Goal: Task Accomplishment & Management: Use online tool/utility

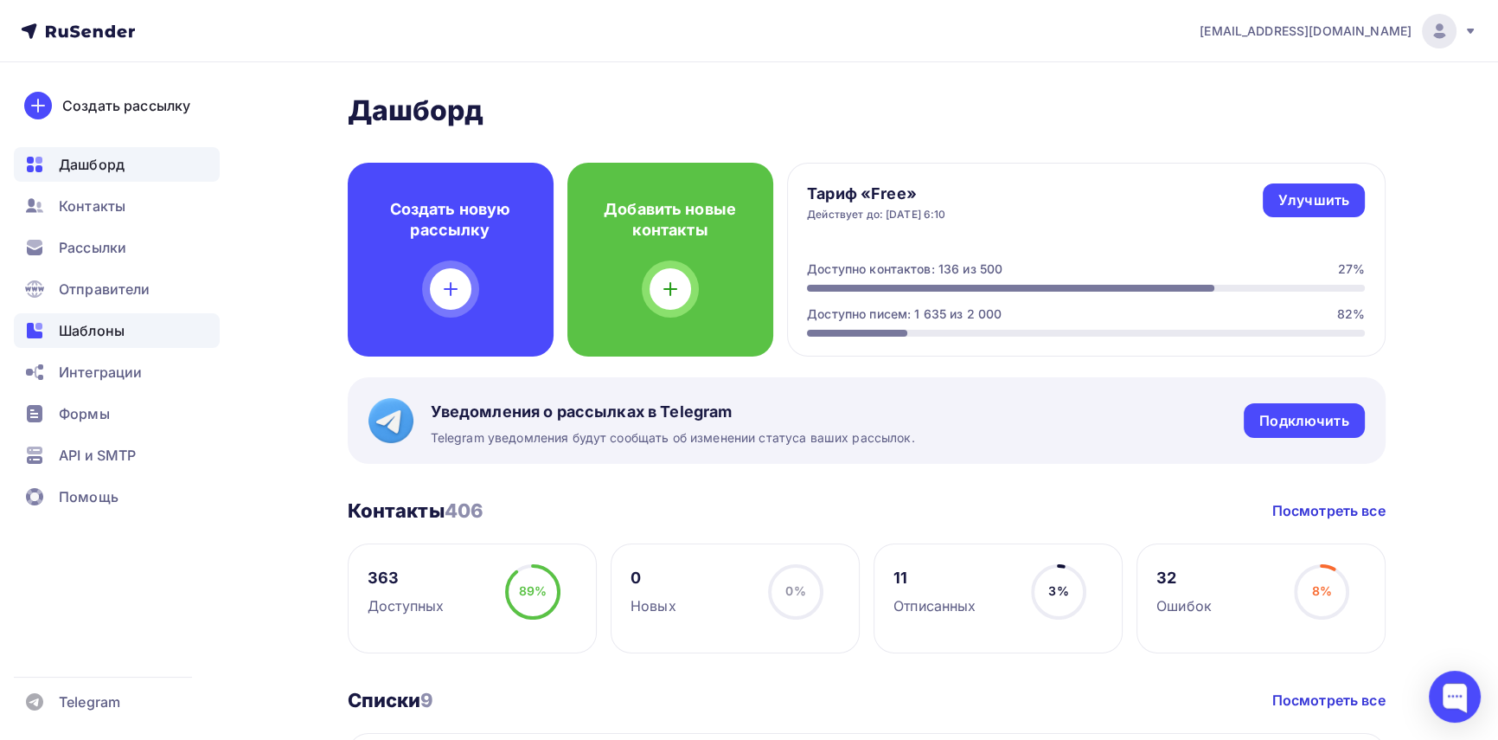
click at [101, 333] on span "Шаблоны" at bounding box center [92, 330] width 66 height 21
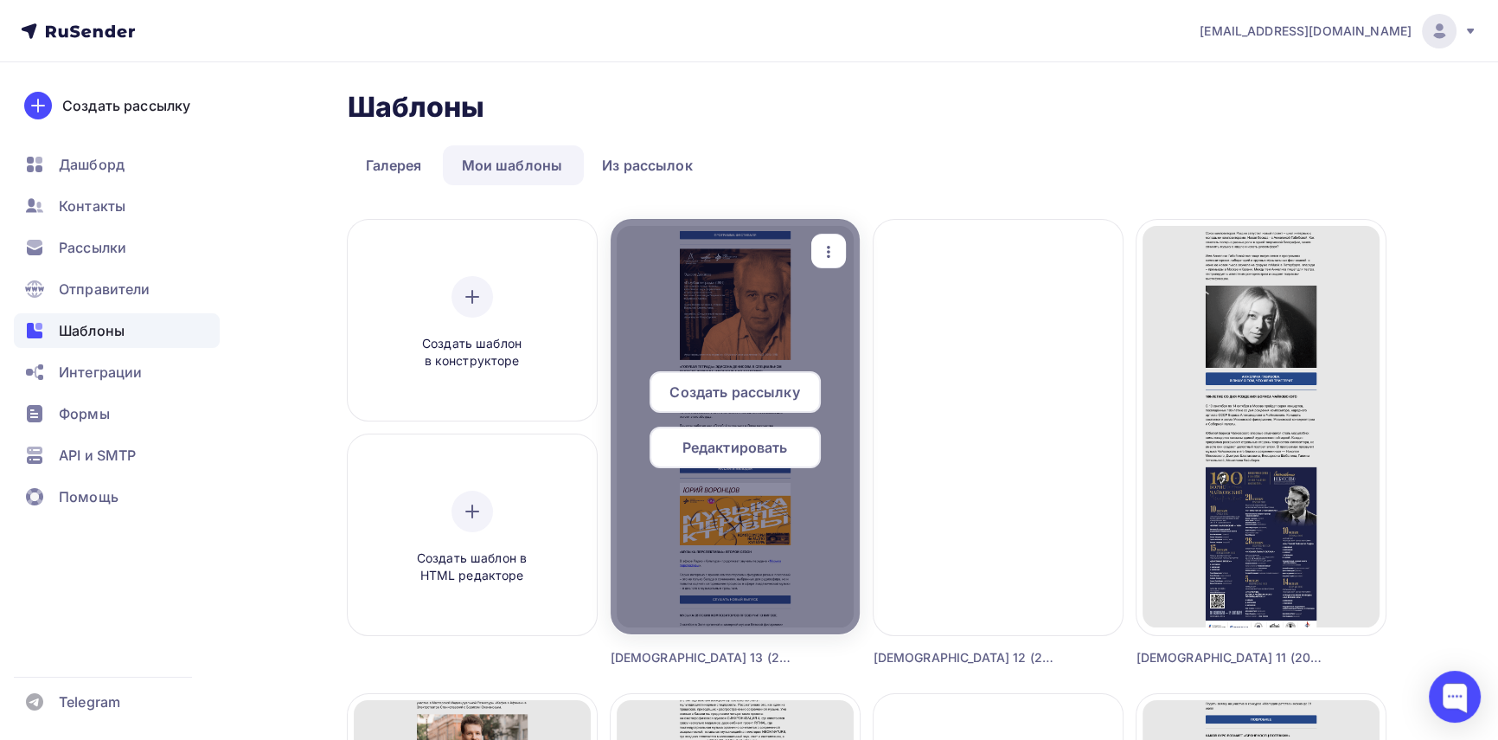
click at [778, 386] on span "Создать рассылку" at bounding box center [735, 391] width 130 height 21
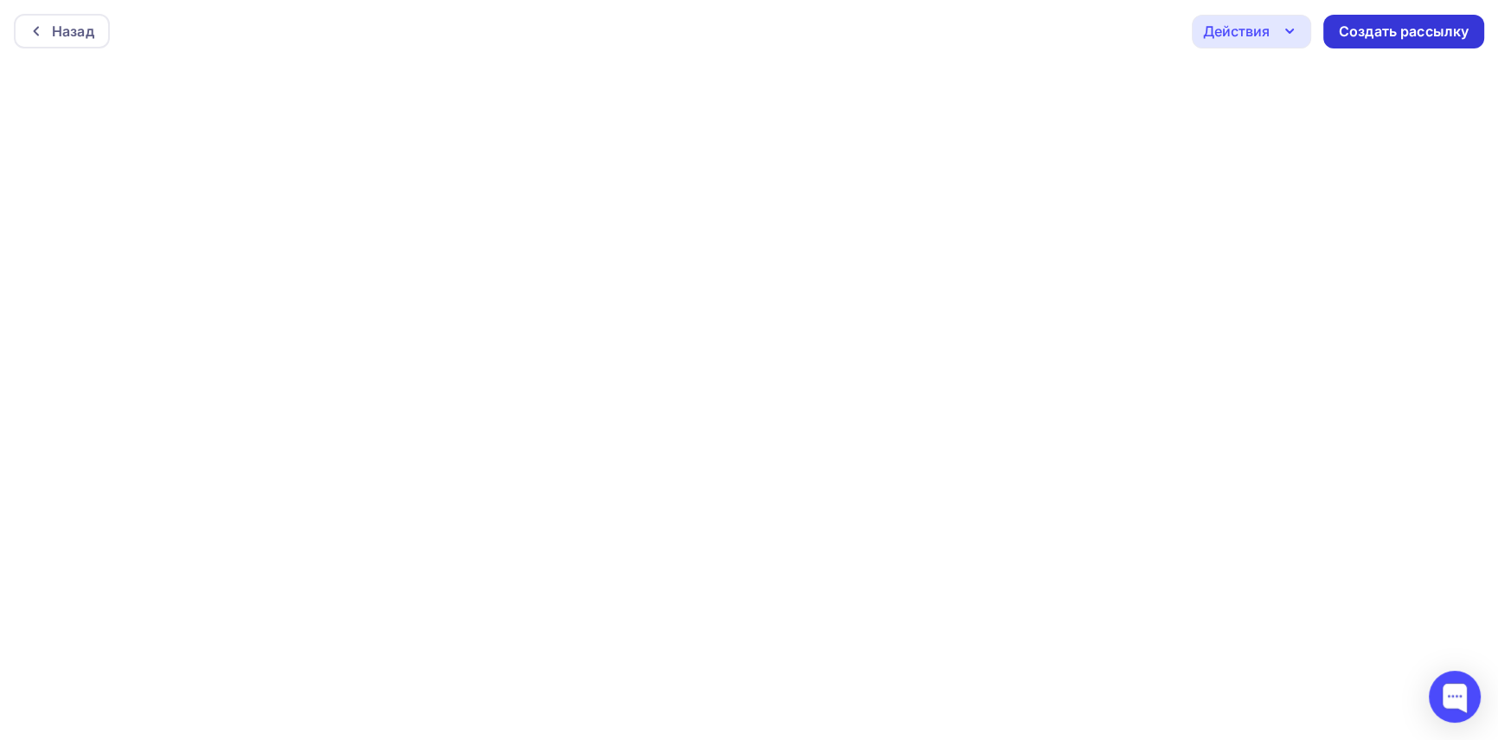
click at [1401, 34] on div "Создать рассылку" at bounding box center [1404, 32] width 130 height 20
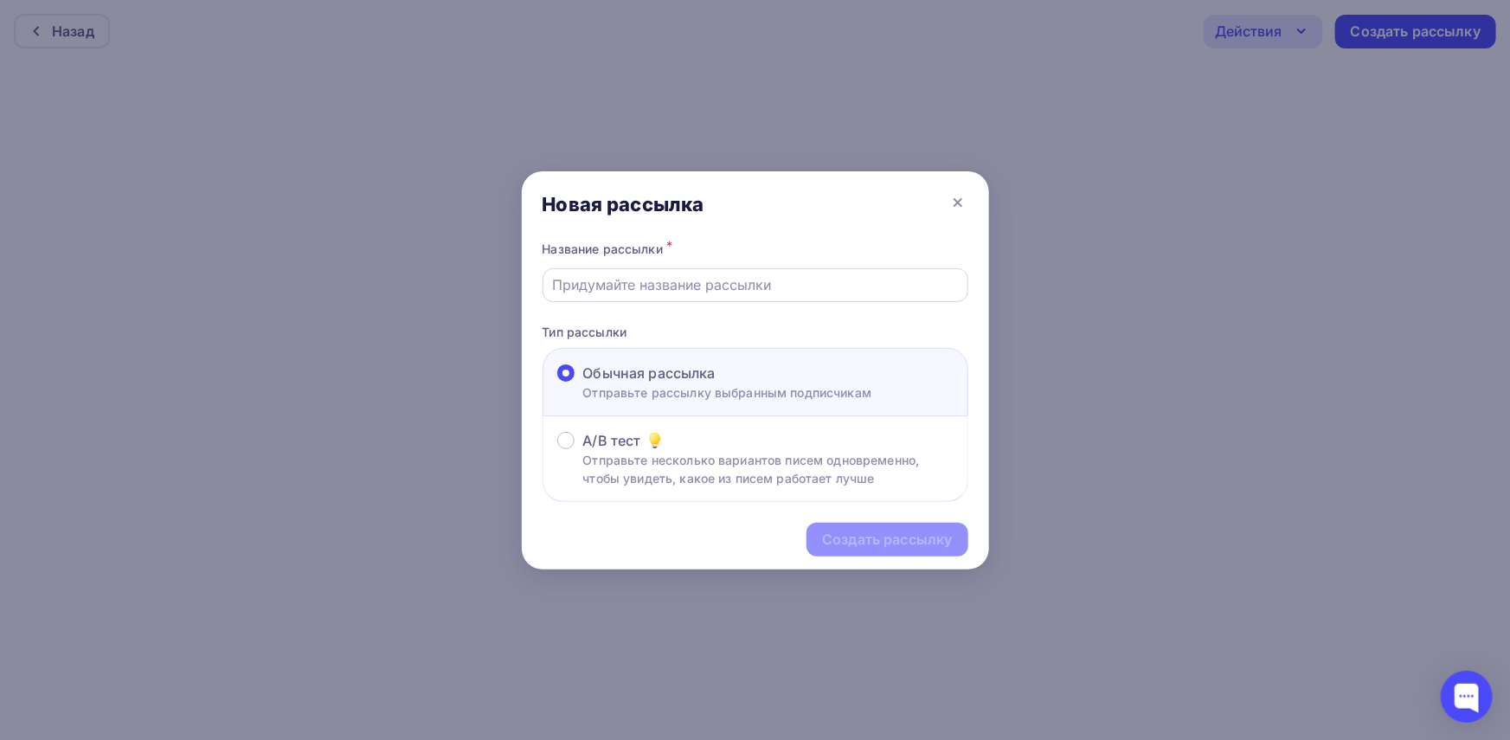
click at [657, 286] on input "text" at bounding box center [755, 284] width 406 height 21
click at [634, 279] on input "[DEMOGRAPHIC_DATA] 11 (2025)" at bounding box center [755, 284] width 406 height 21
type input "[DEMOGRAPHIC_DATA] 13 (2025)"
click at [868, 535] on div "Создать рассылку" at bounding box center [887, 539] width 130 height 20
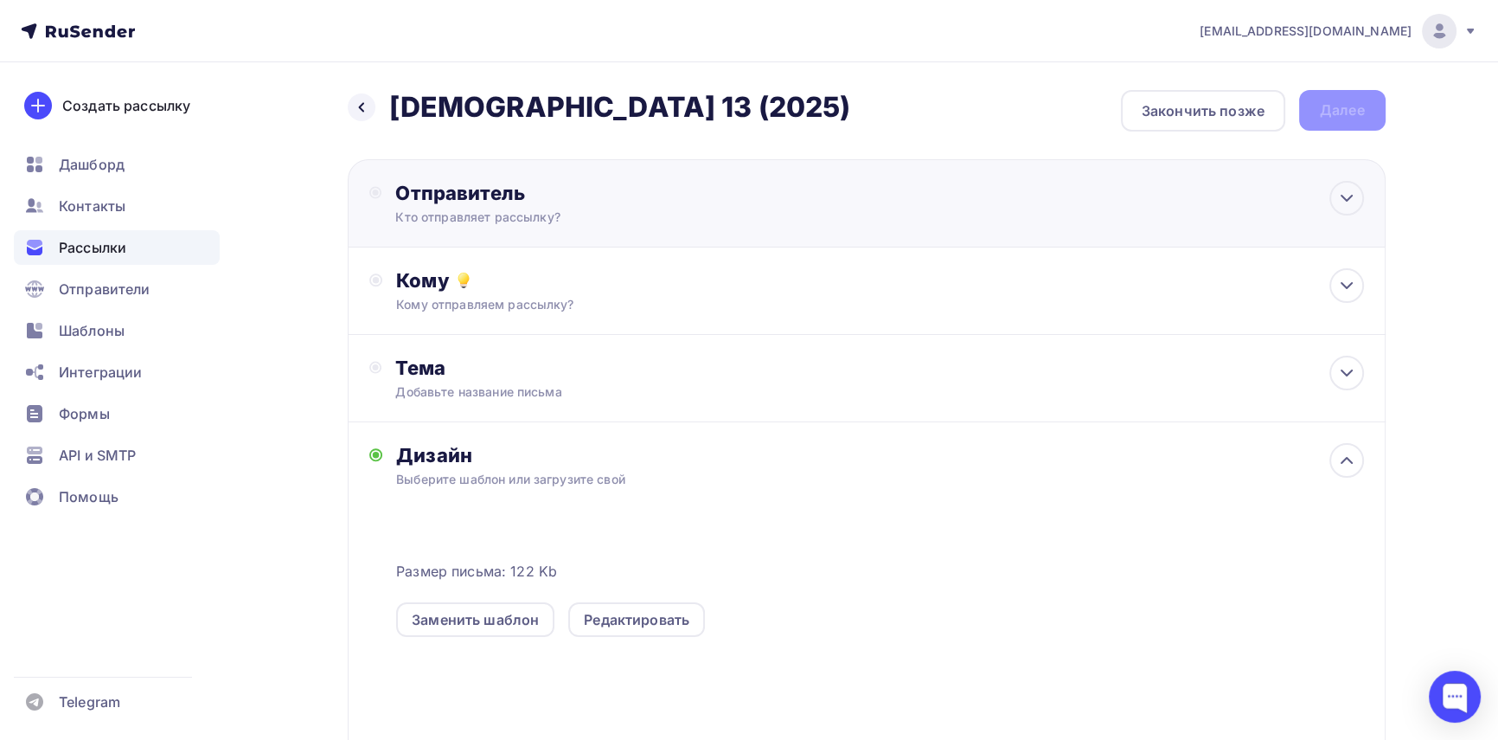
click at [491, 220] on div "Кто отправляет рассылку?" at bounding box center [563, 216] width 337 height 17
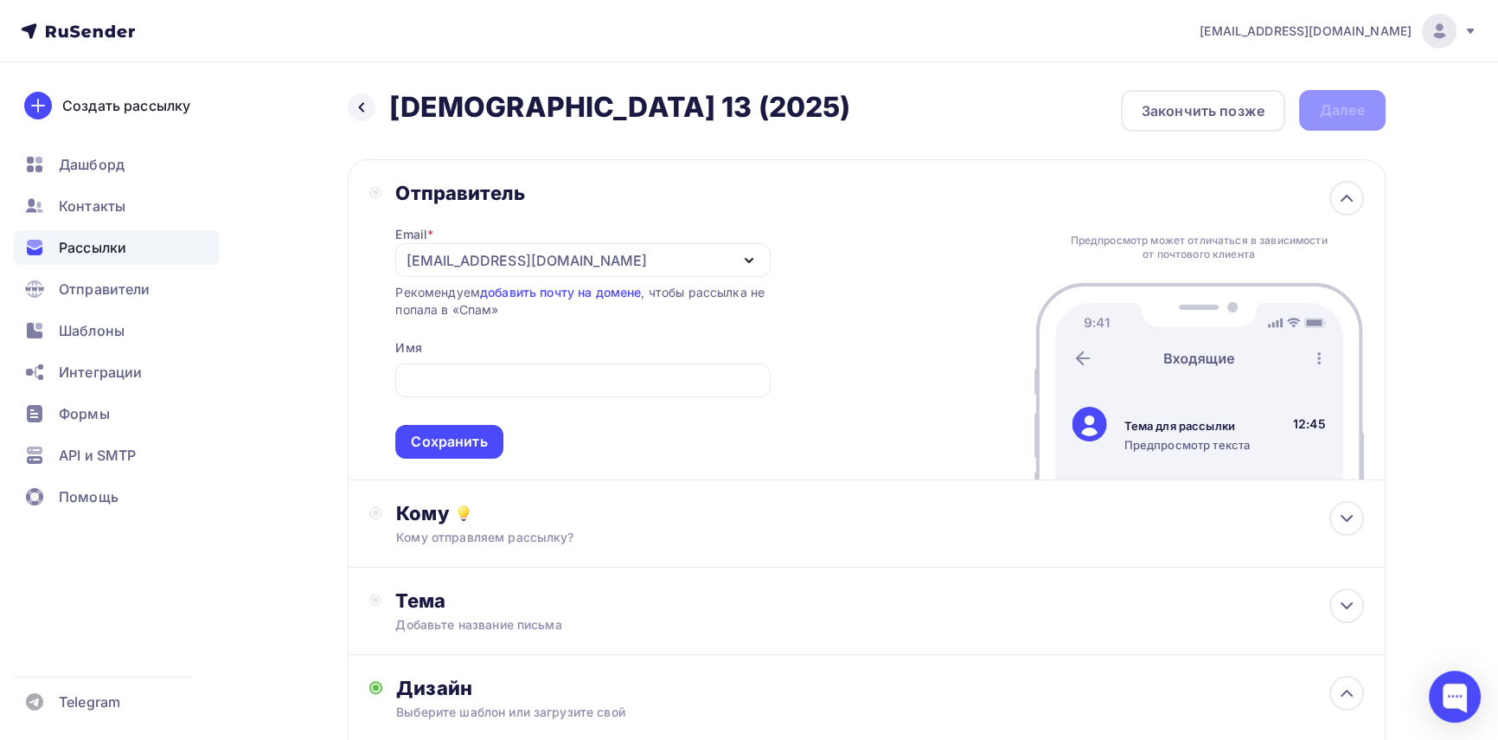
click at [625, 181] on div "Отправитель" at bounding box center [582, 193] width 375 height 24
click at [623, 256] on div "[EMAIL_ADDRESS][DOMAIN_NAME]" at bounding box center [582, 260] width 375 height 34
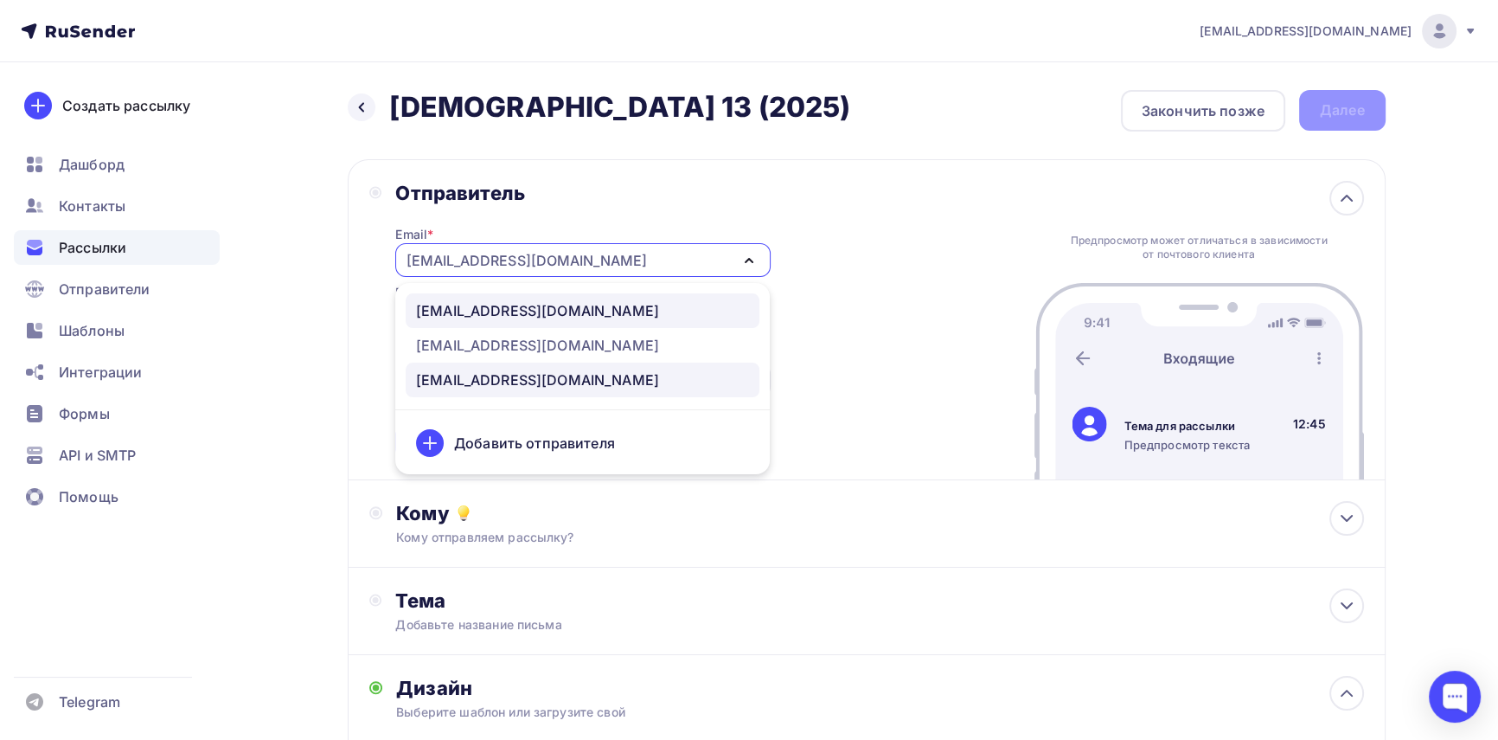
click at [572, 305] on div "[EMAIL_ADDRESS][DOMAIN_NAME]" at bounding box center [537, 310] width 243 height 21
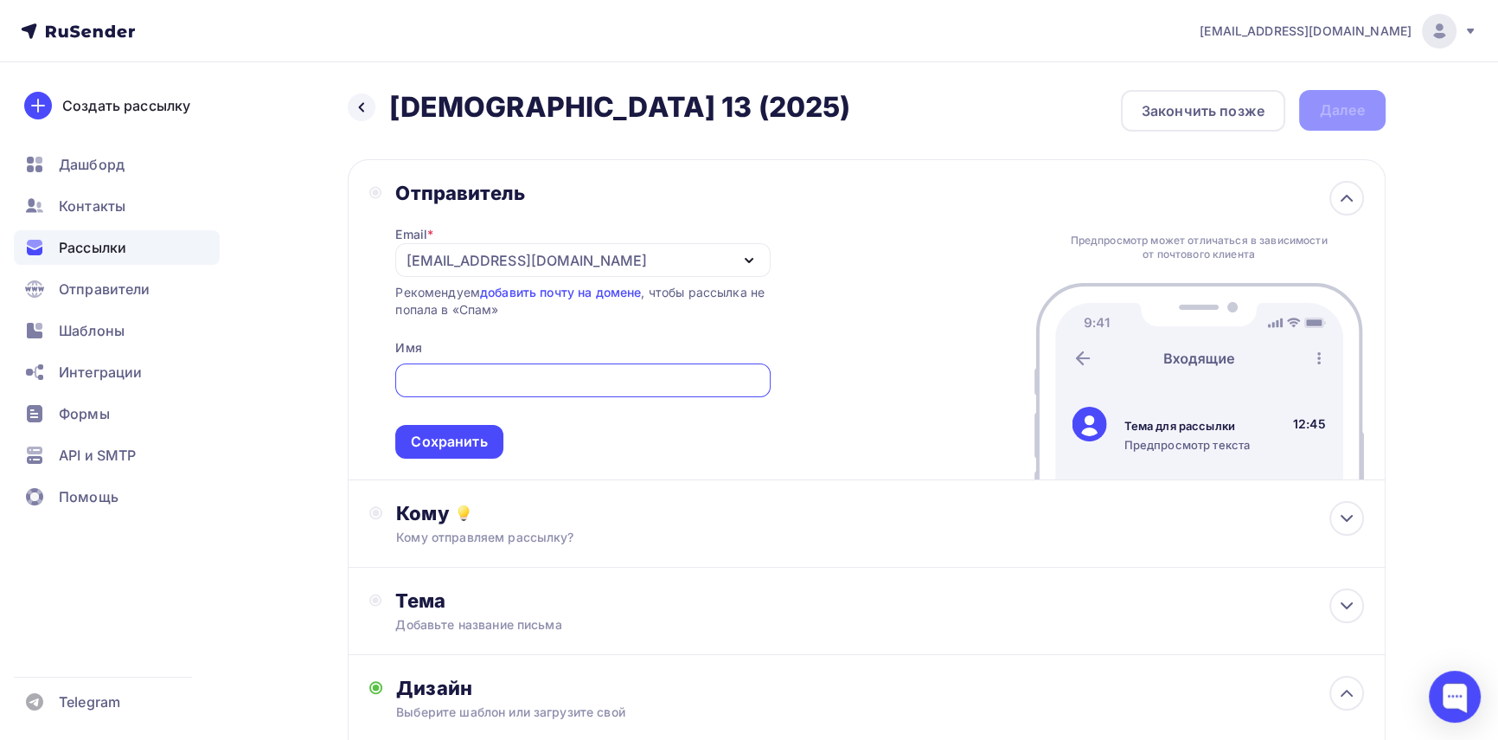
click at [469, 373] on input "text" at bounding box center [583, 380] width 355 height 21
type input "Союз композиторов России"
click at [472, 441] on div "Сохранить" at bounding box center [449, 442] width 76 height 20
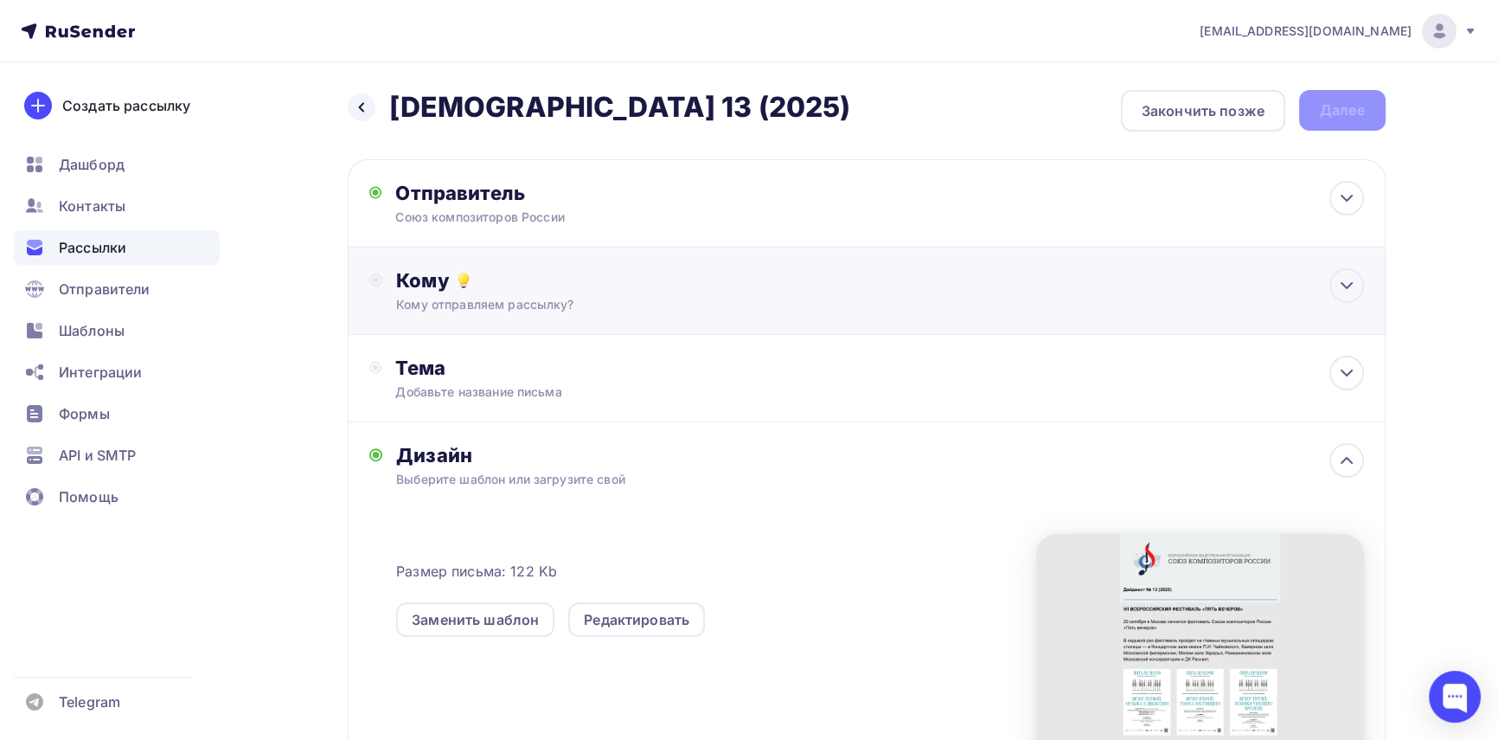
click at [524, 317] on div "Кому Кому отправляем рассылку? Списки получателей Выберите список Все списки id…" at bounding box center [867, 290] width 1038 height 87
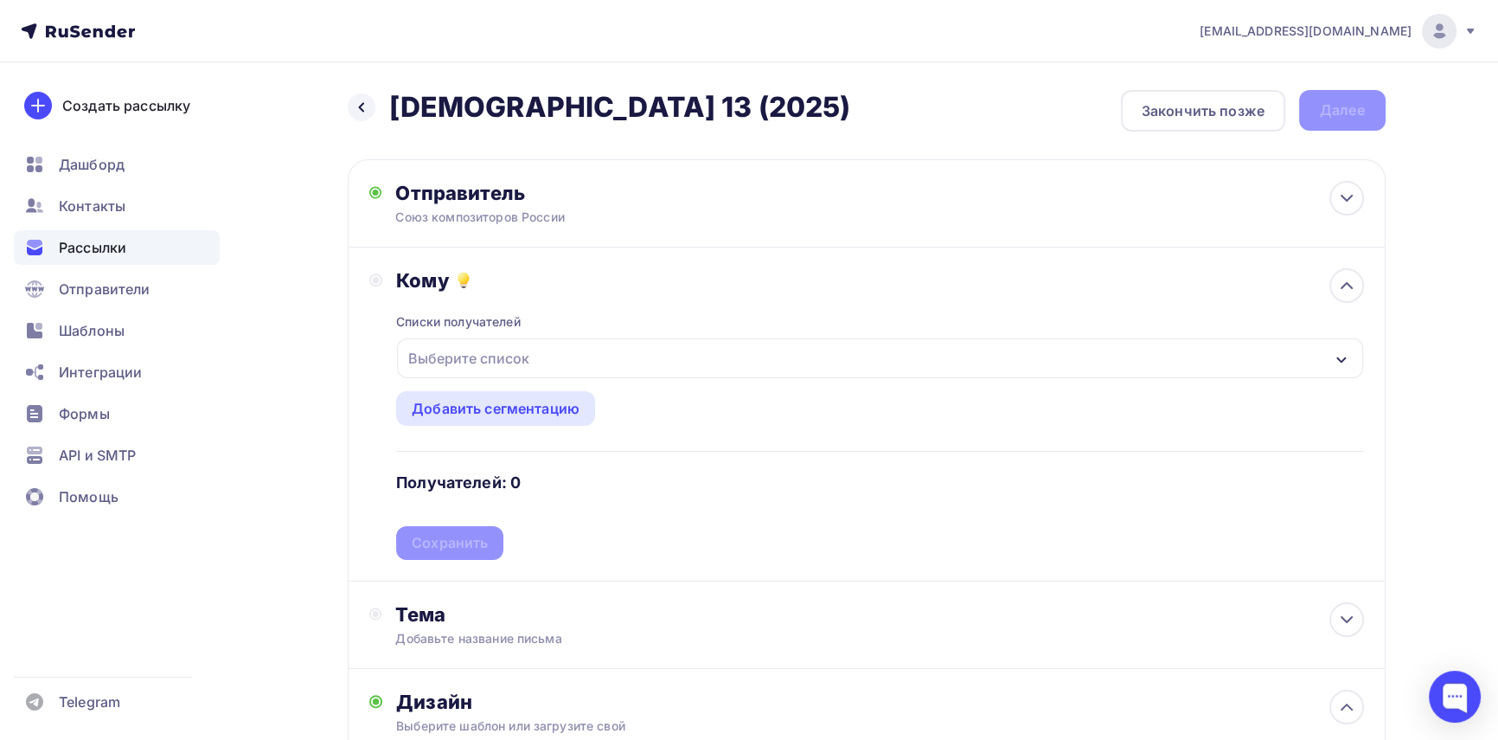
click at [499, 349] on div "Выберите список" at bounding box center [468, 358] width 135 height 31
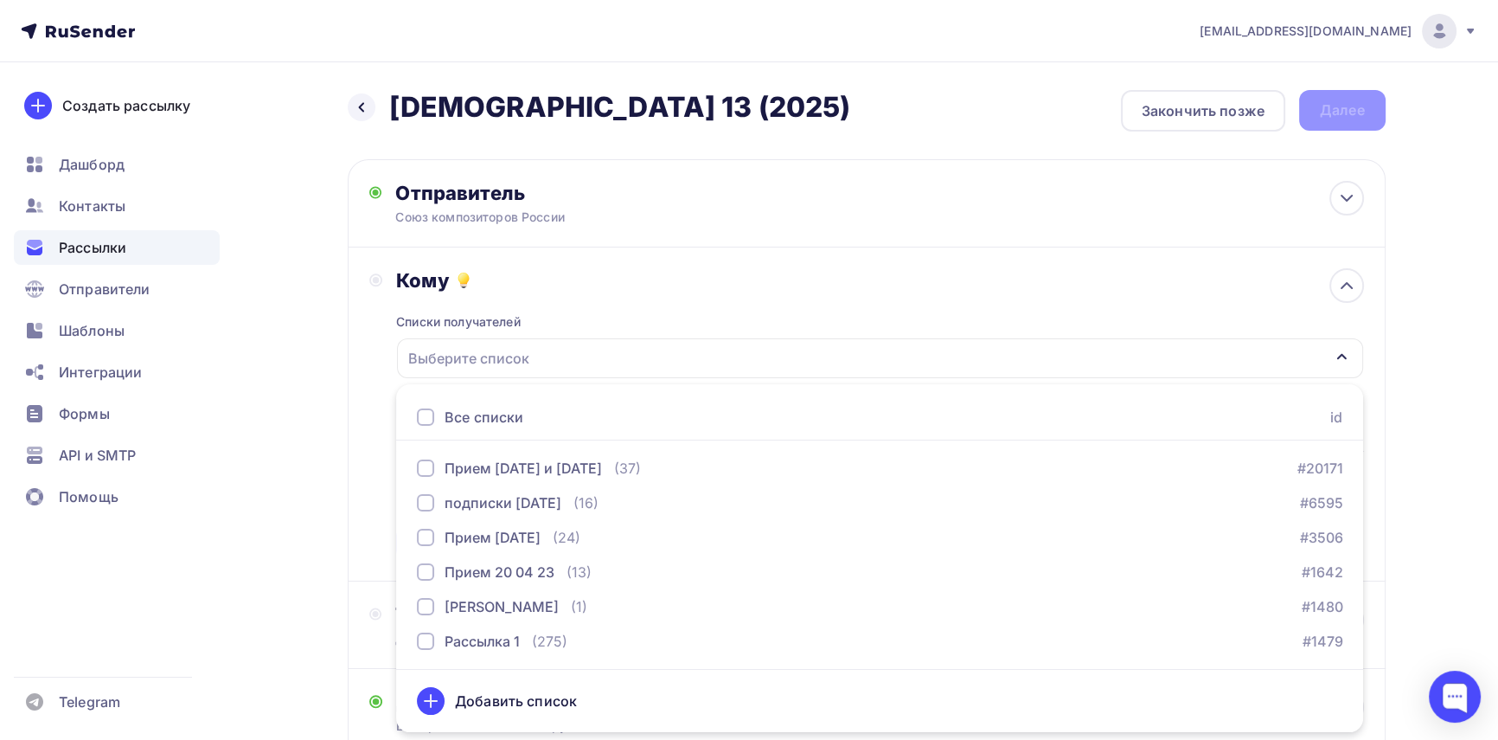
click at [478, 420] on div "Все списки" at bounding box center [484, 417] width 79 height 21
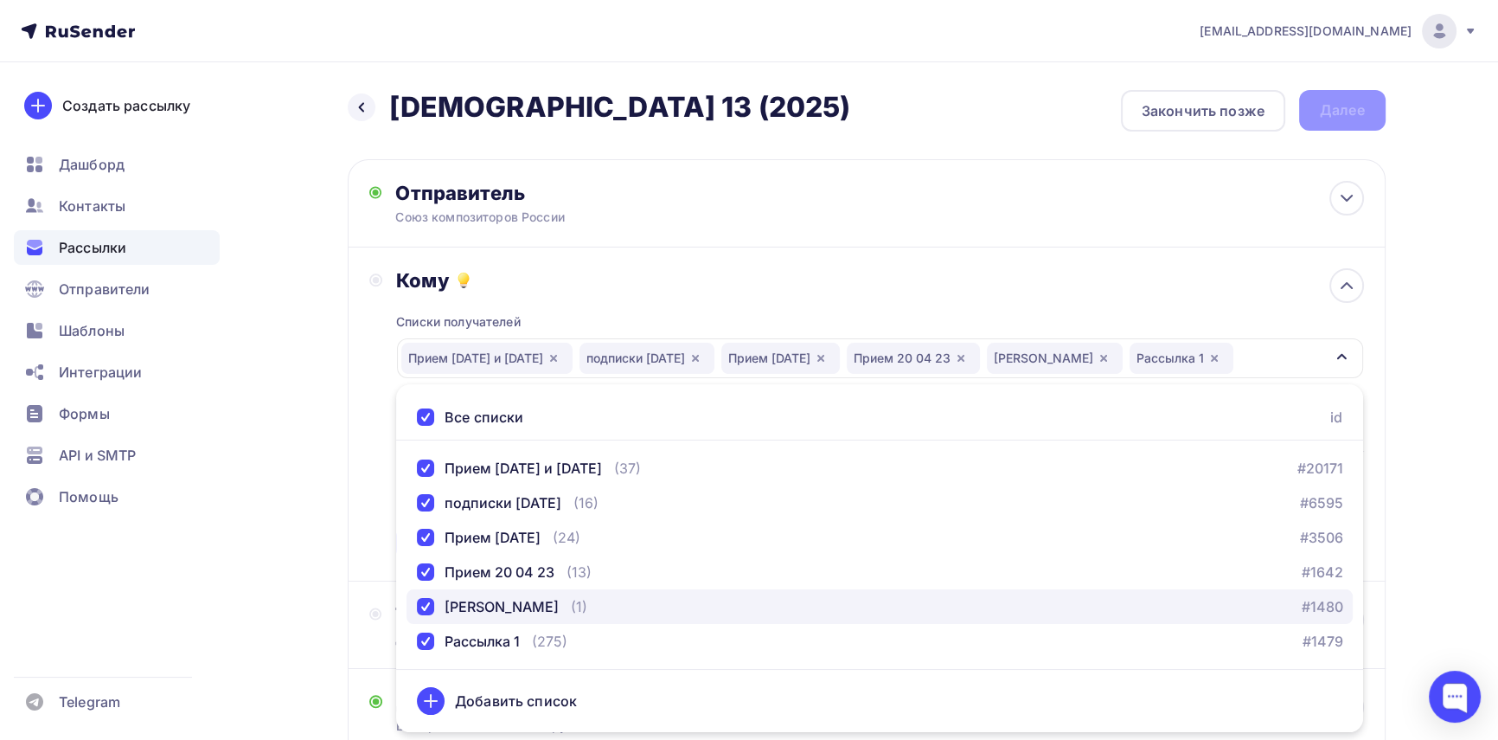
click at [474, 606] on div "[PERSON_NAME] (1)" at bounding box center [502, 606] width 170 height 21
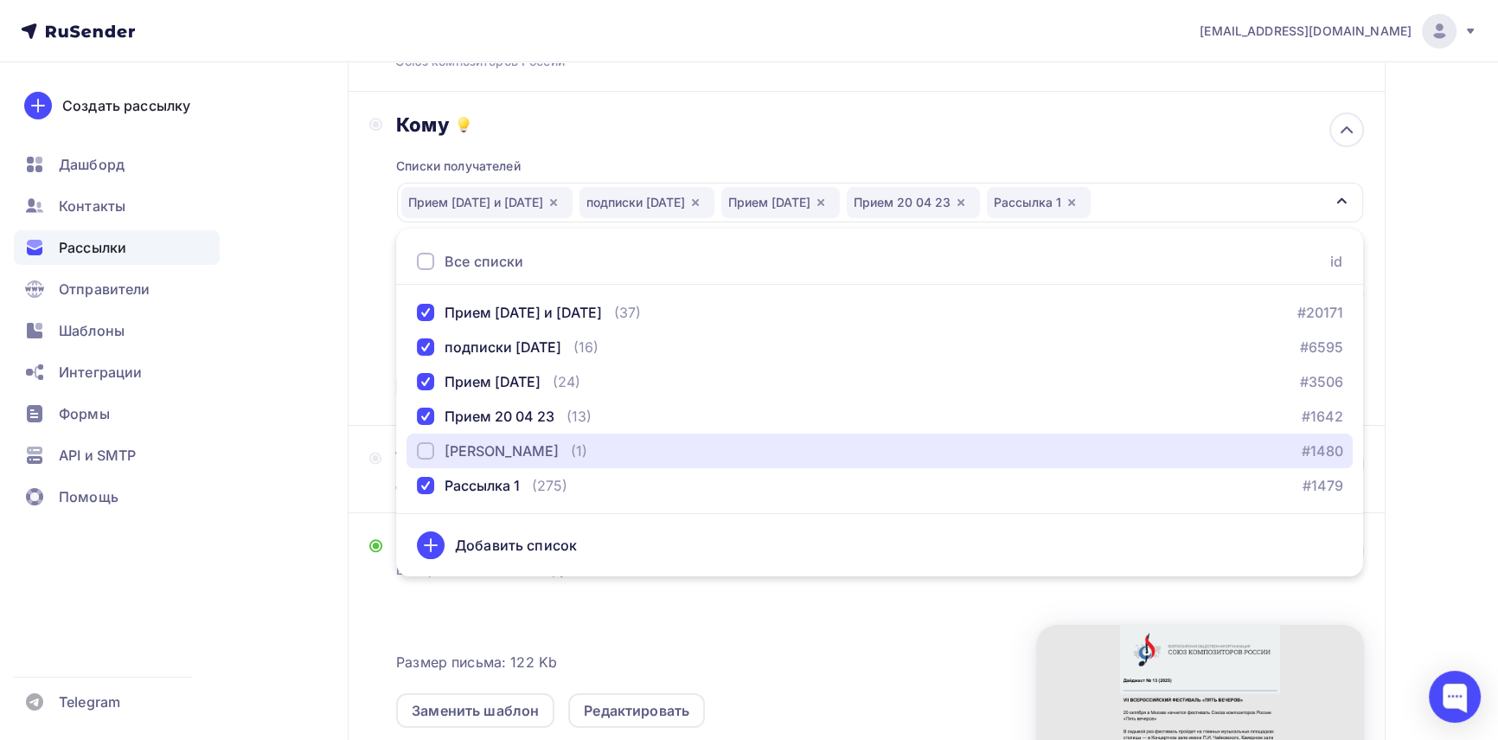
scroll to position [157, 0]
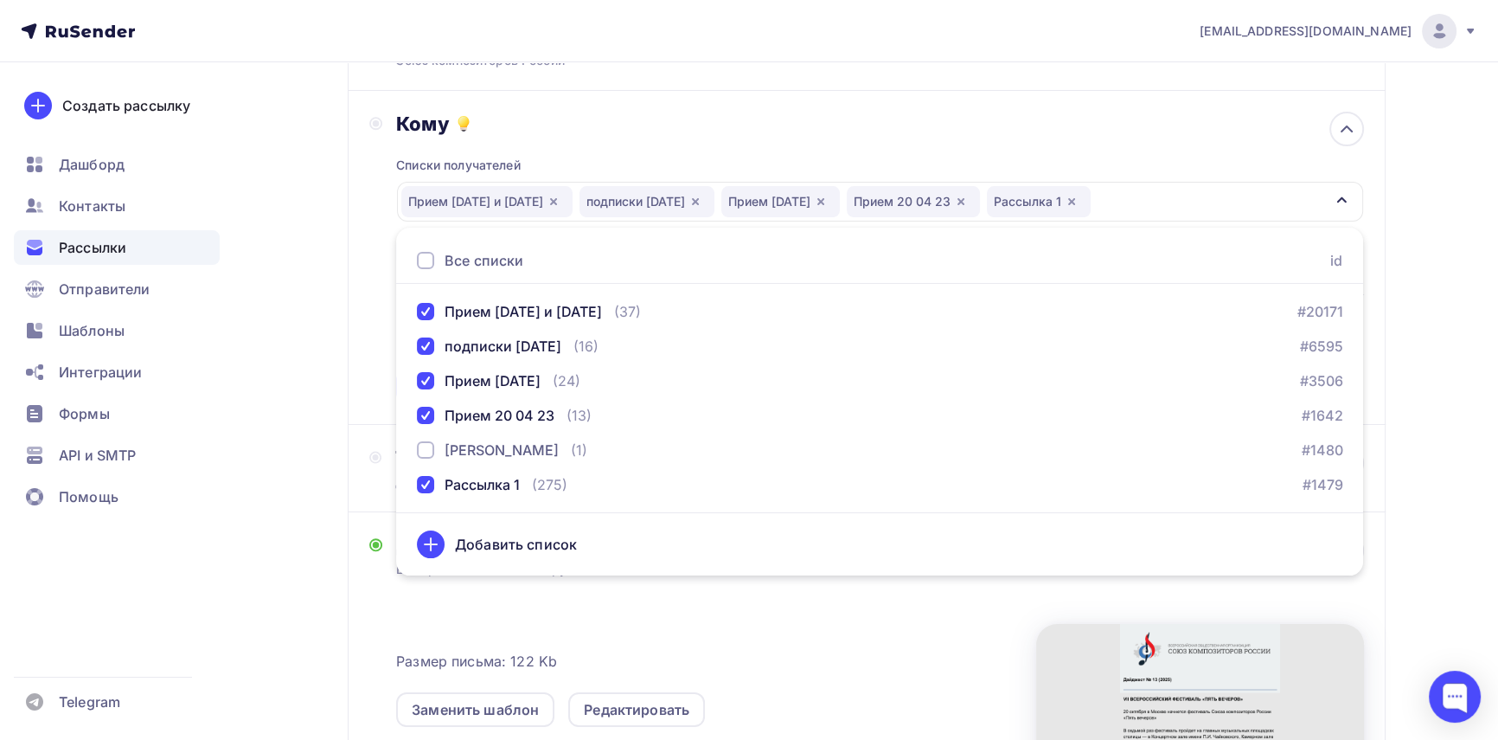
click at [298, 511] on div "Назад Дайджест 13 (2025) Дайджест 13 (2025) Закончить позже Далее Отправитель С…" at bounding box center [750, 500] width 1418 height 1188
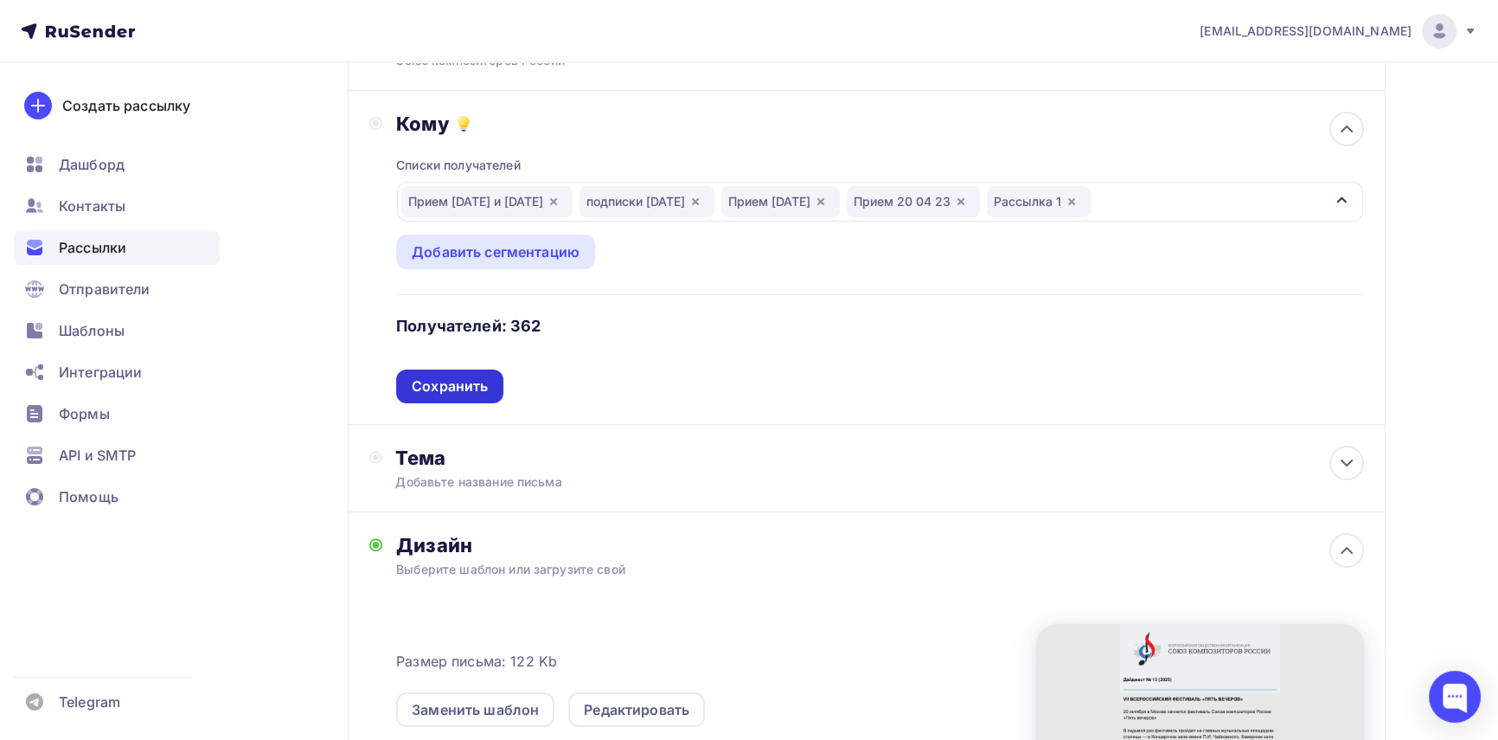
click at [440, 379] on div "Сохранить" at bounding box center [450, 386] width 76 height 20
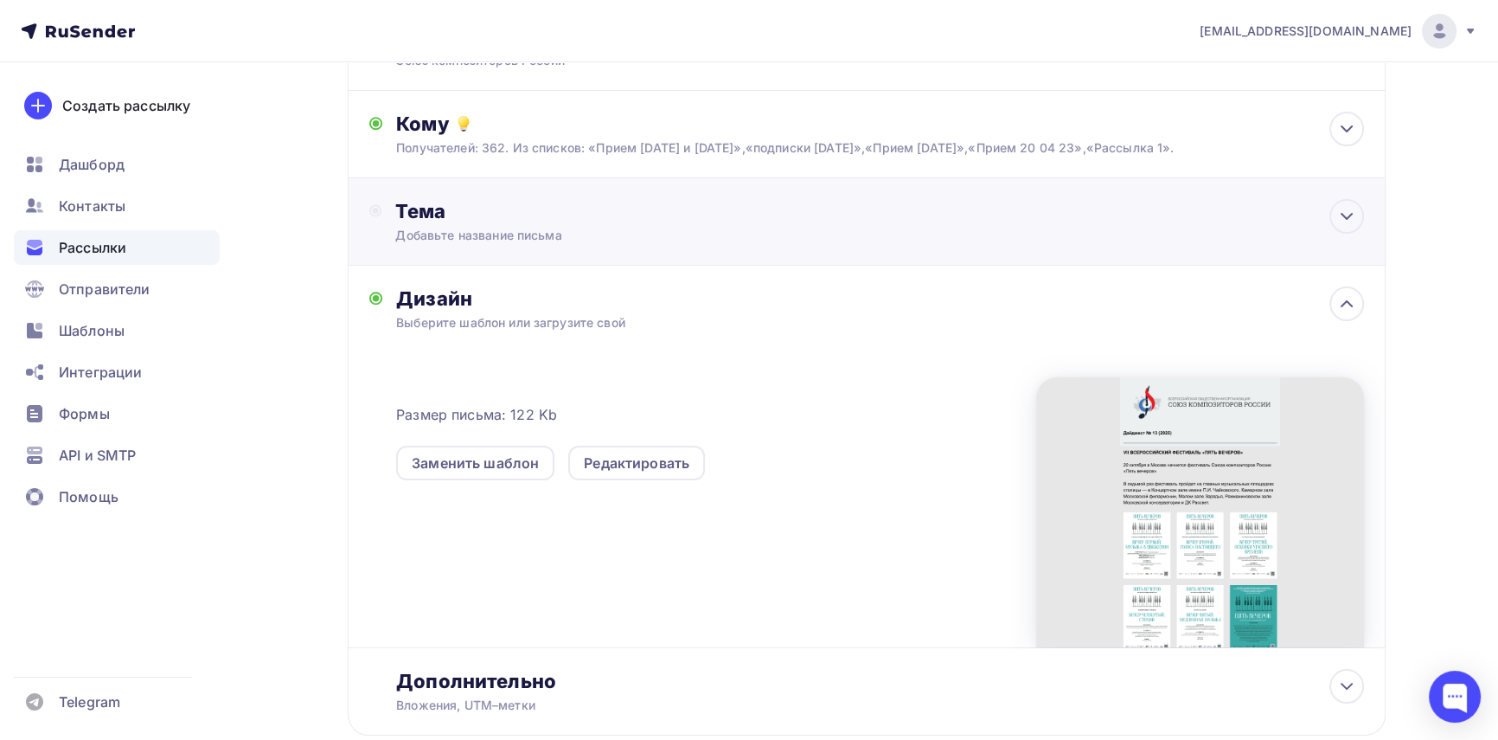
click at [472, 244] on div "Добавьте название письма" at bounding box center [549, 235] width 308 height 17
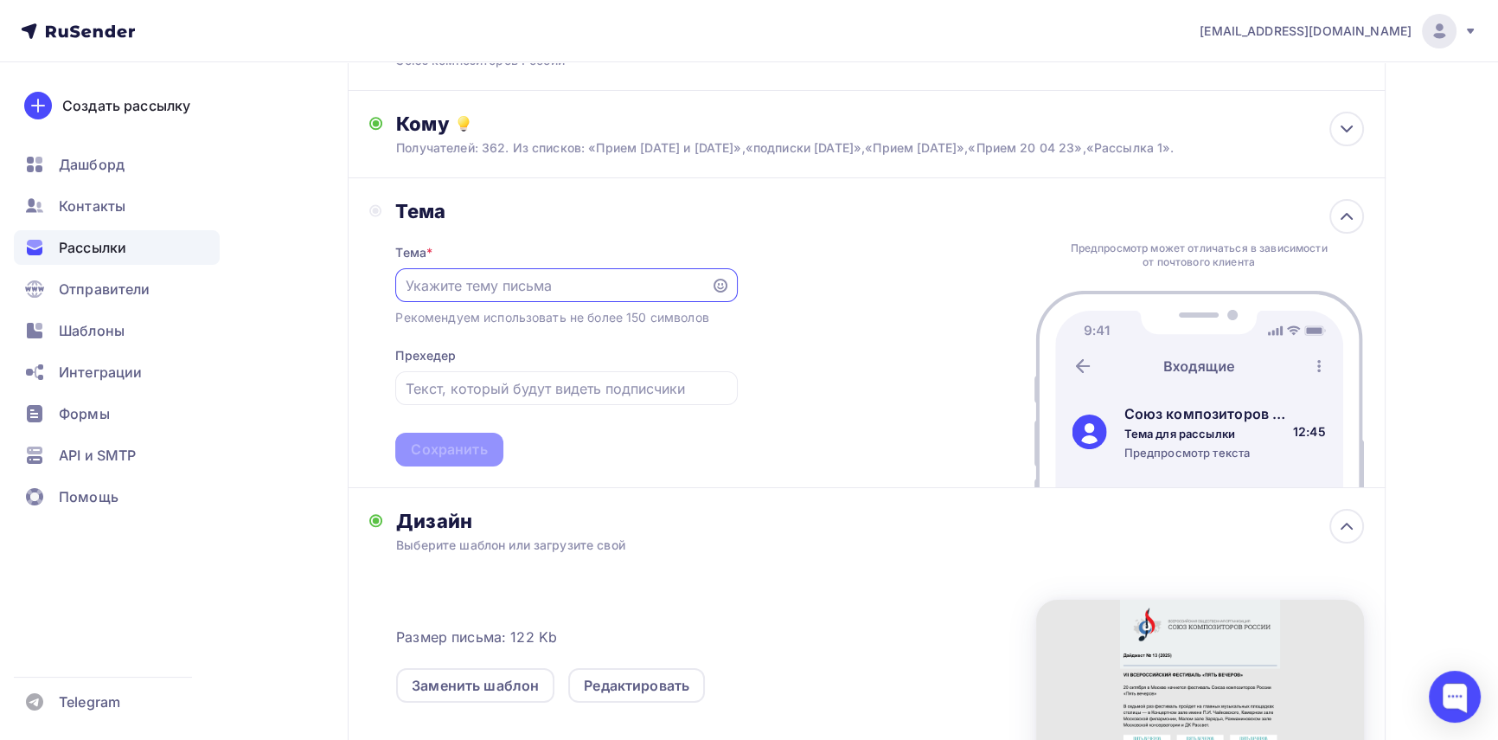
scroll to position [0, 0]
type input "[DEMOGRAPHIC_DATA] 13 (2025)"
click at [452, 459] on div "Сохранить" at bounding box center [449, 449] width 76 height 20
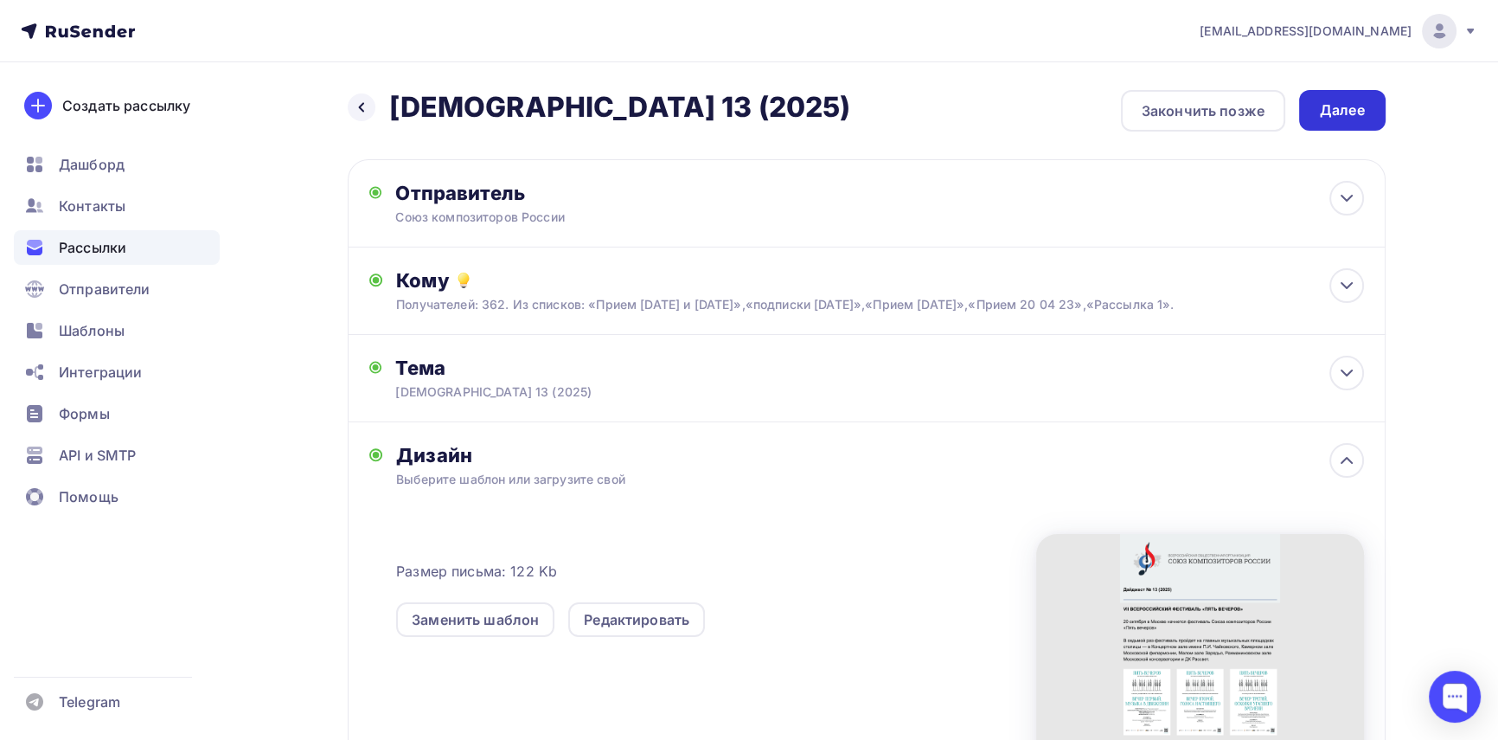
click at [1321, 104] on div "Далее" at bounding box center [1342, 110] width 45 height 20
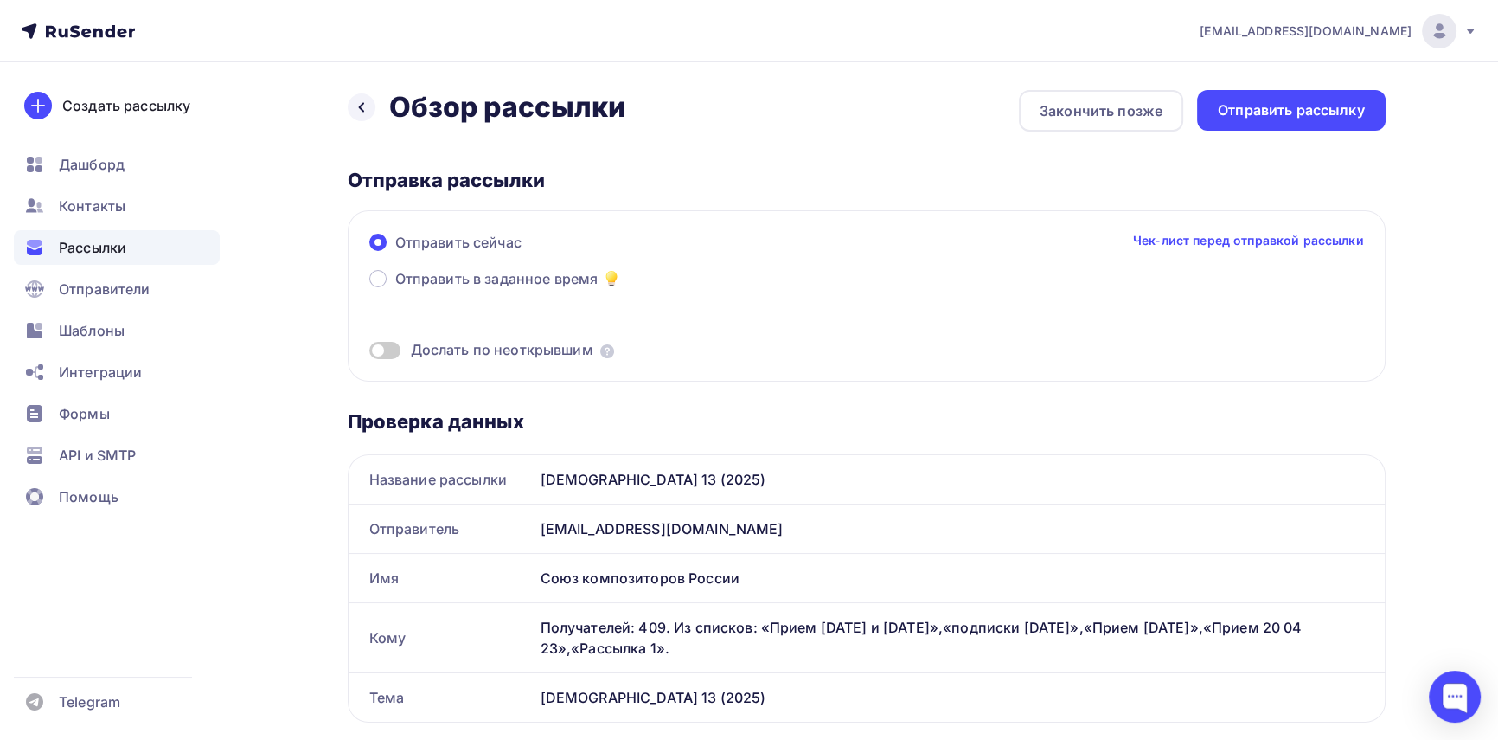
click at [1327, 112] on div "Отправить рассылку" at bounding box center [1291, 110] width 147 height 20
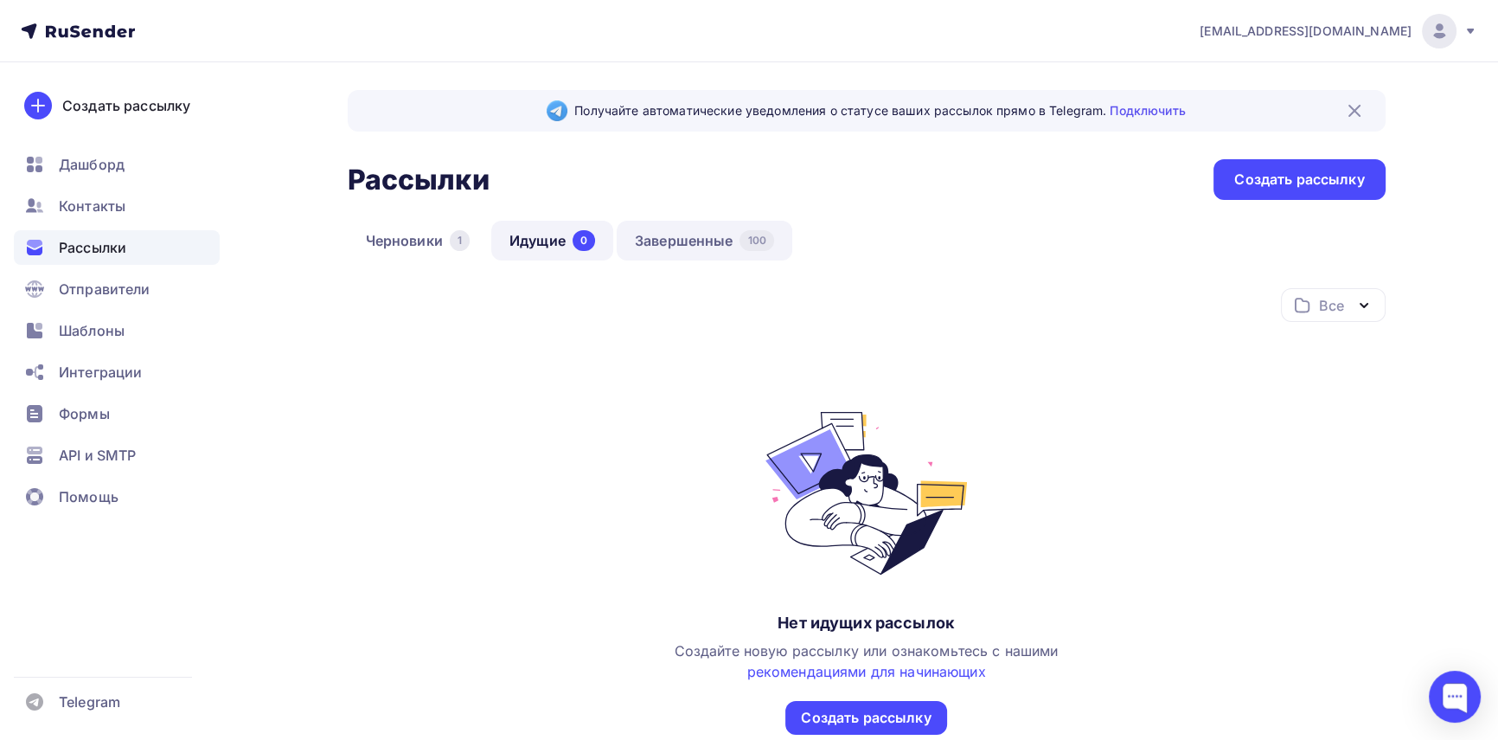
click at [658, 240] on link "Завершенные 100" at bounding box center [705, 241] width 176 height 40
